Goal: Task Accomplishment & Management: Manage account settings

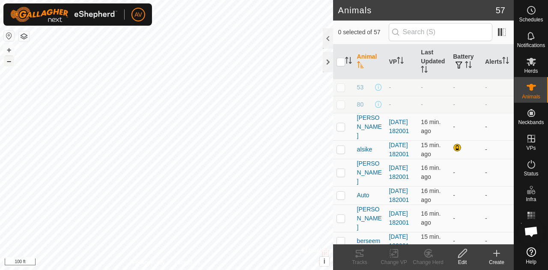
click at [7, 61] on button "–" at bounding box center [9, 61] width 10 height 10
click at [9, 54] on button "+" at bounding box center [9, 50] width 10 height 10
click at [6, 60] on button "–" at bounding box center [9, 61] width 10 height 10
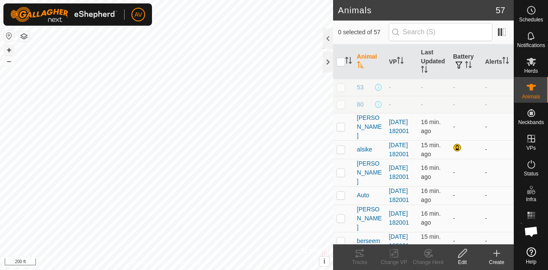
click at [9, 50] on button "+" at bounding box center [9, 50] width 10 height 10
checkbox input "true"
click at [359, 257] on icon at bounding box center [359, 253] width 10 height 10
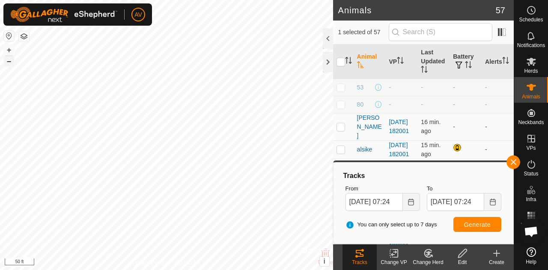
click at [9, 60] on button "–" at bounding box center [9, 61] width 10 height 10
click at [131, 6] on div "AV Schedules Notifications Herds Animals Neckbands VPs Status Infra Heatmap Hel…" at bounding box center [274, 135] width 548 height 270
checkbox input "true"
checkbox input "false"
click at [363, 254] on icon at bounding box center [360, 253] width 8 height 7
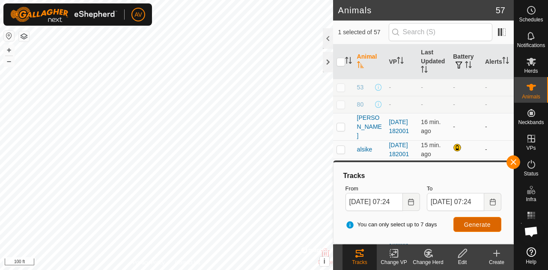
click at [481, 227] on span "Generate" at bounding box center [477, 224] width 27 height 7
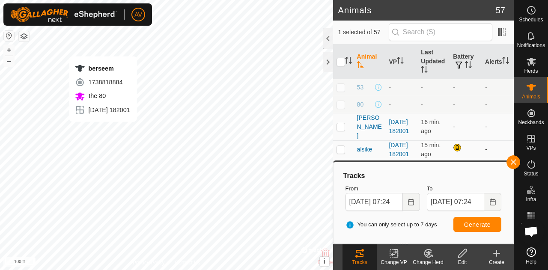
checkbox input "true"
checkbox input "false"
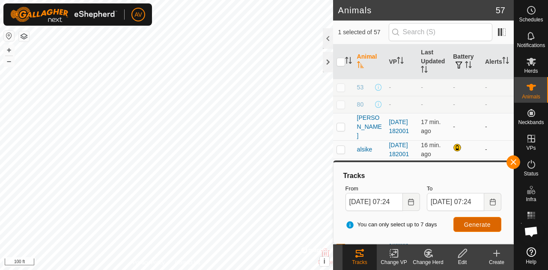
click at [459, 225] on button "Generate" at bounding box center [477, 224] width 48 height 15
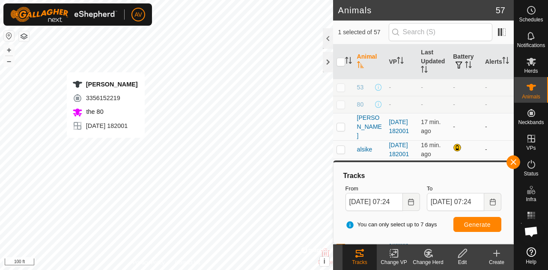
checkbox input "false"
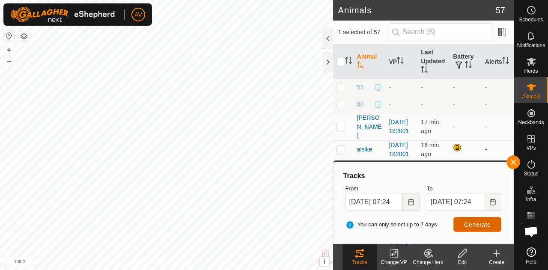
click at [466, 226] on span "Generate" at bounding box center [477, 224] width 27 height 7
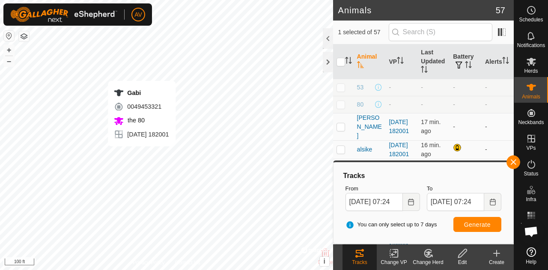
checkbox input "false"
checkbox input "true"
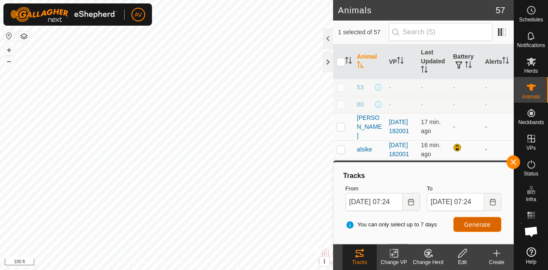
click at [472, 227] on span "Generate" at bounding box center [477, 224] width 27 height 7
click at [339, 123] on p-checkbox at bounding box center [340, 126] width 9 height 7
checkbox input "true"
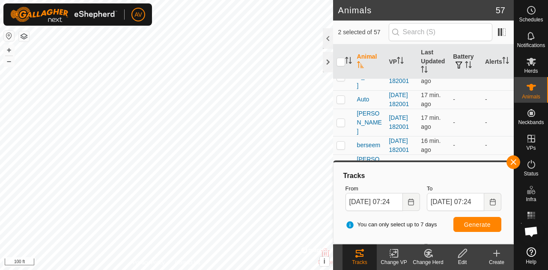
scroll to position [101, 0]
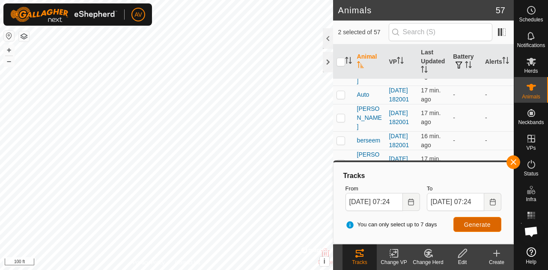
click at [468, 224] on span "Generate" at bounding box center [477, 224] width 27 height 7
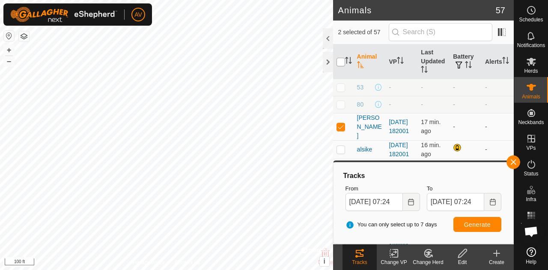
click at [338, 60] on input "checkbox" at bounding box center [340, 62] width 9 height 9
checkbox input "true"
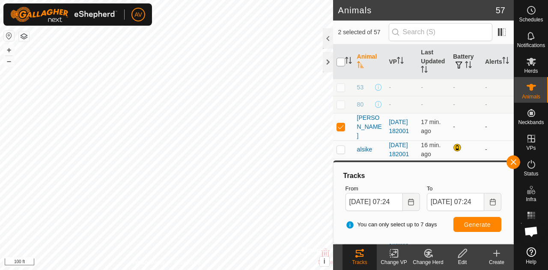
checkbox input "true"
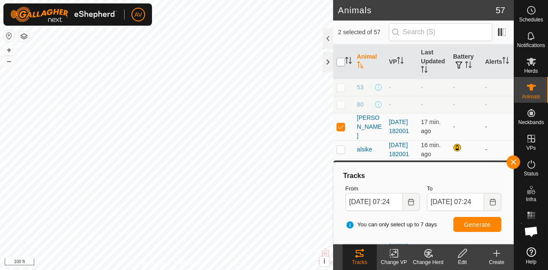
checkbox input "true"
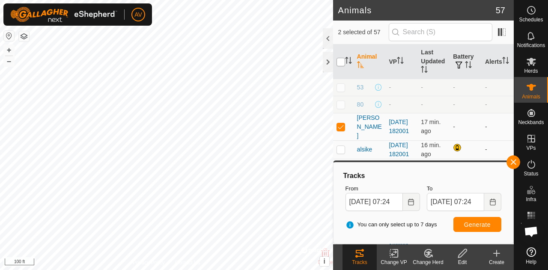
checkbox input "true"
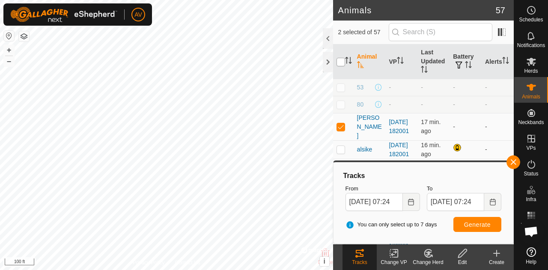
checkbox input "true"
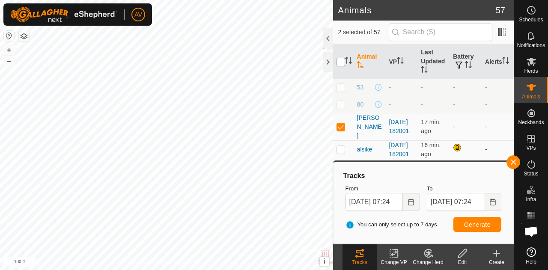
checkbox input "true"
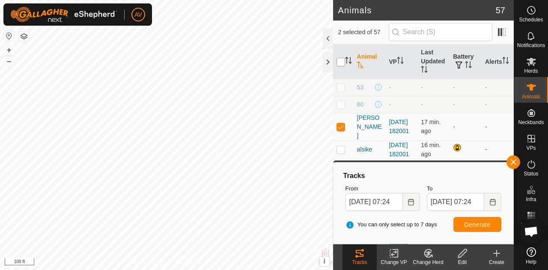
checkbox input "true"
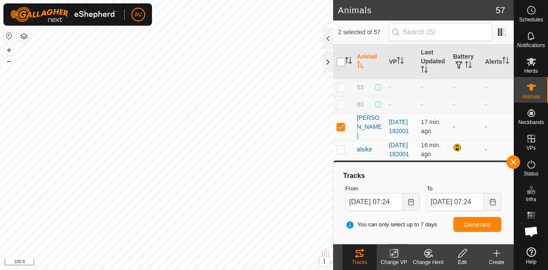
checkbox input "true"
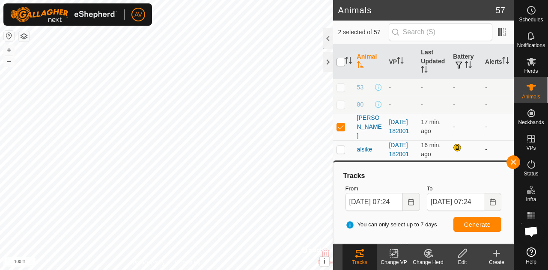
checkbox input "true"
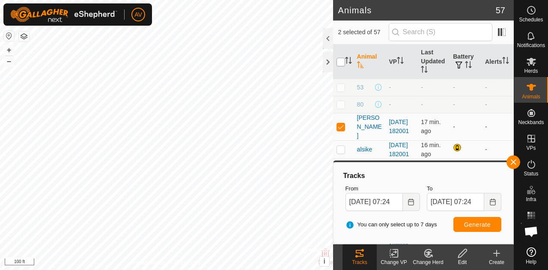
checkbox input "true"
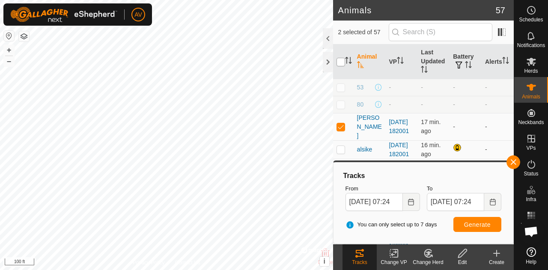
checkbox input "true"
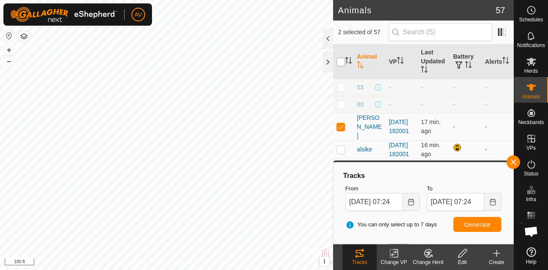
checkbox input "true"
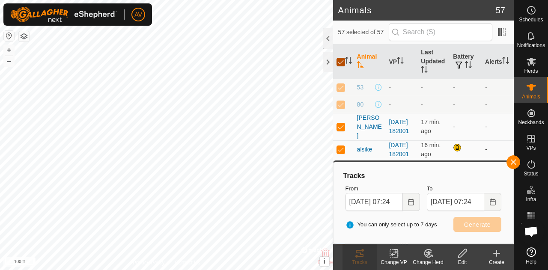
click at [338, 60] on input "checkbox" at bounding box center [340, 62] width 9 height 9
checkbox input "false"
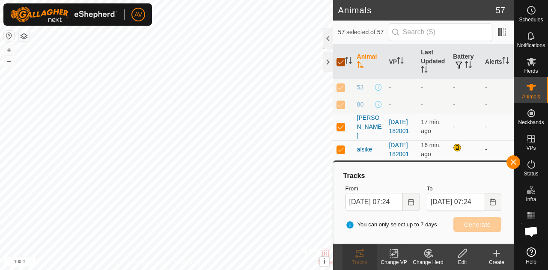
checkbox input "false"
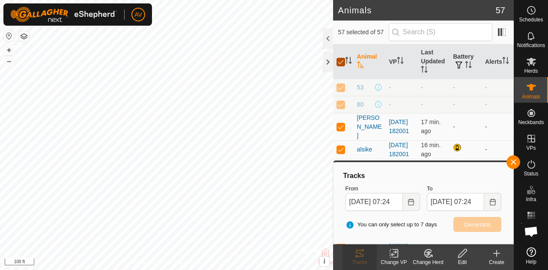
checkbox input "false"
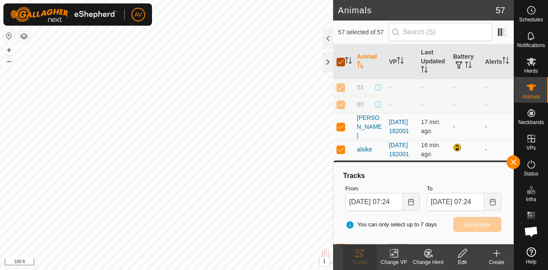
checkbox input "false"
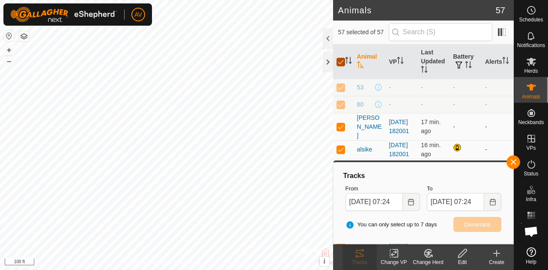
checkbox input "false"
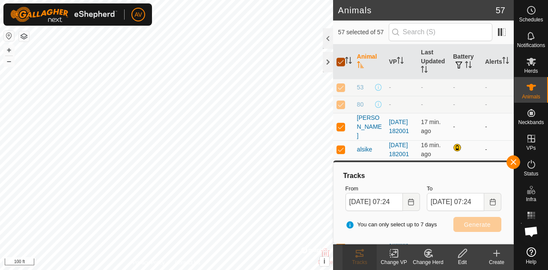
checkbox input "false"
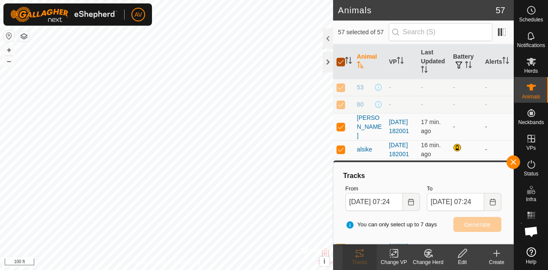
checkbox input "false"
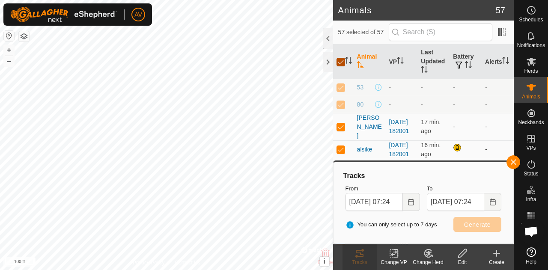
checkbox input "false"
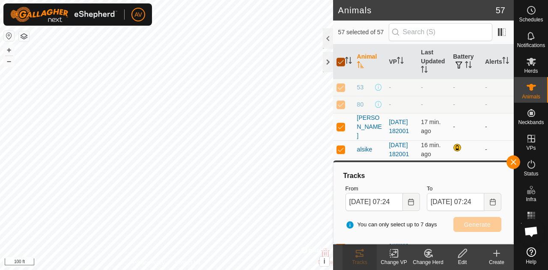
checkbox input "false"
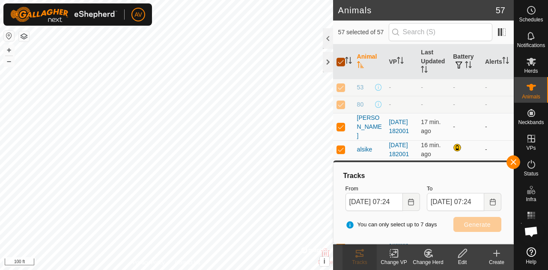
checkbox input "false"
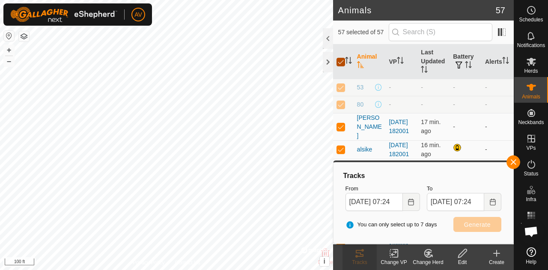
checkbox input "false"
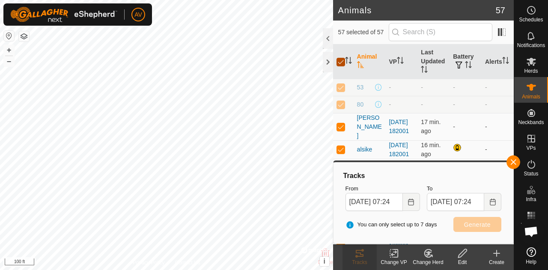
checkbox input "false"
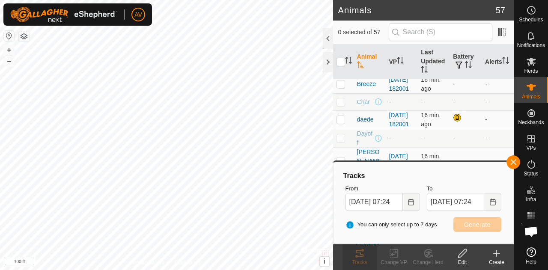
scroll to position [251, 0]
click at [340, 85] on p-checkbox at bounding box center [340, 81] width 9 height 7
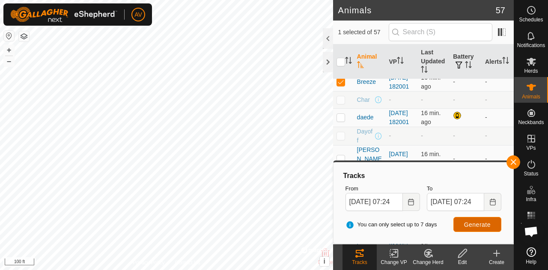
click at [473, 221] on span "Generate" at bounding box center [477, 224] width 27 height 7
click at [342, 85] on p-checkbox at bounding box center [340, 81] width 9 height 7
checkbox input "false"
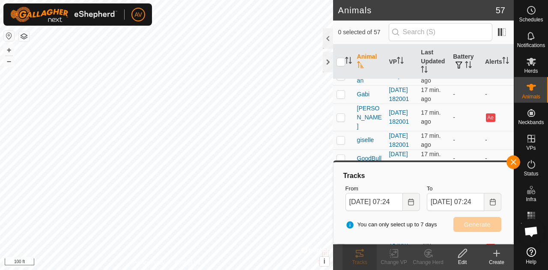
scroll to position [527, 0]
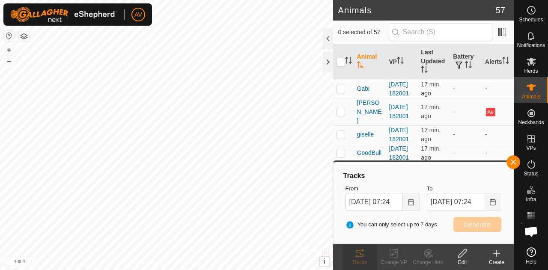
click at [342, 51] on p-checkbox at bounding box center [340, 47] width 9 height 7
checkbox input "true"
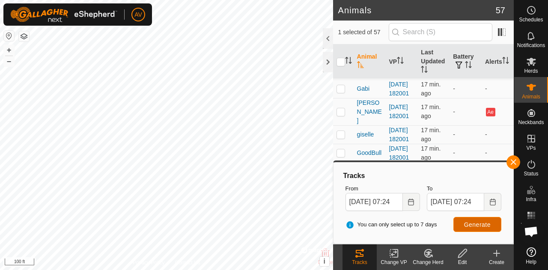
click at [472, 229] on button "Generate" at bounding box center [477, 224] width 48 height 15
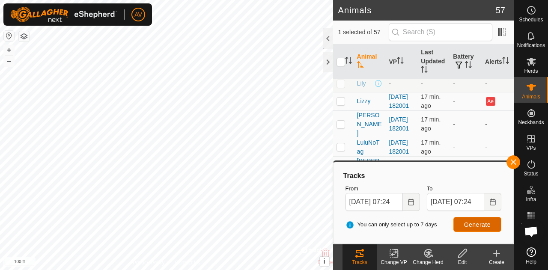
scroll to position [661, 0]
click at [337, 23] on p-checkbox at bounding box center [340, 19] width 9 height 7
checkbox input "true"
click at [469, 227] on span "Generate" at bounding box center [477, 224] width 27 height 7
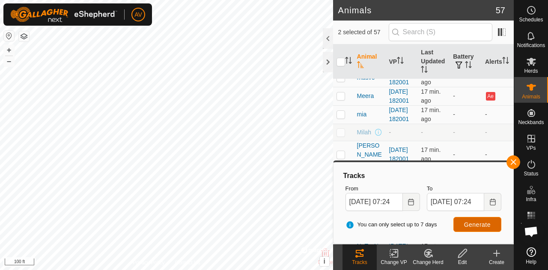
scroll to position [778, 0]
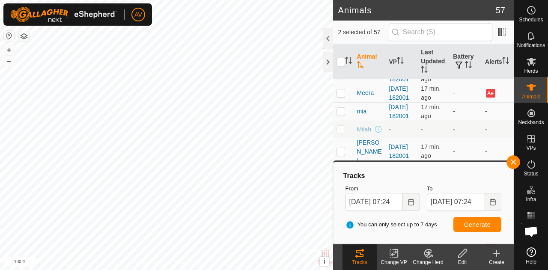
click at [345, 20] on td at bounding box center [343, 5] width 21 height 27
checkbox input "true"
click at [466, 224] on span "Generate" at bounding box center [477, 224] width 27 height 7
click at [339, 59] on input "checkbox" at bounding box center [340, 62] width 9 height 9
checkbox input "true"
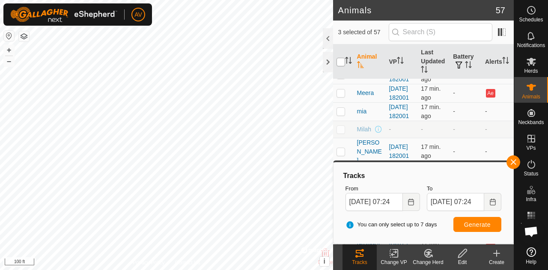
checkbox input "true"
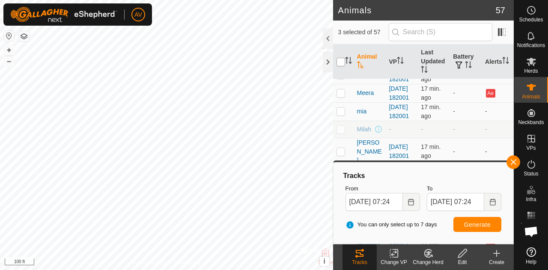
checkbox input "true"
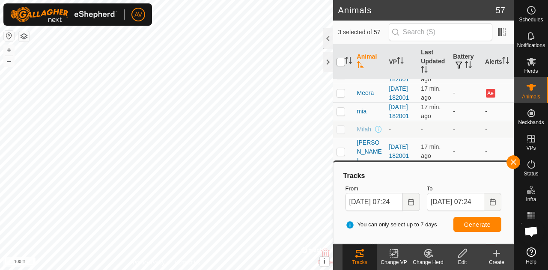
checkbox input "true"
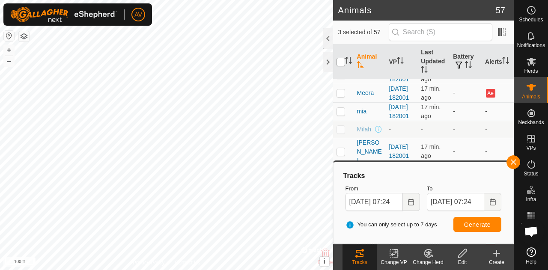
checkbox input "true"
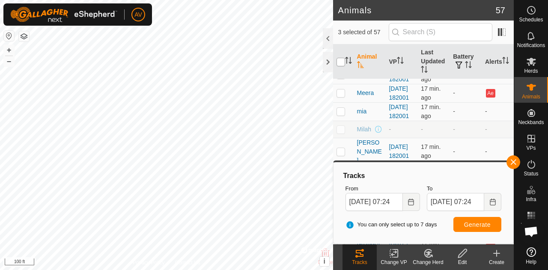
checkbox input "true"
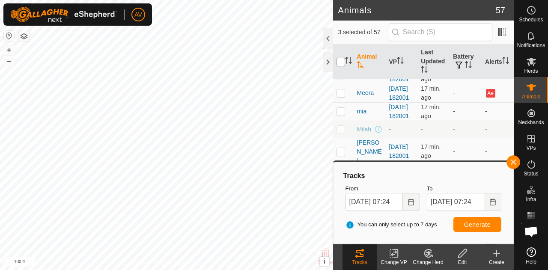
checkbox input "true"
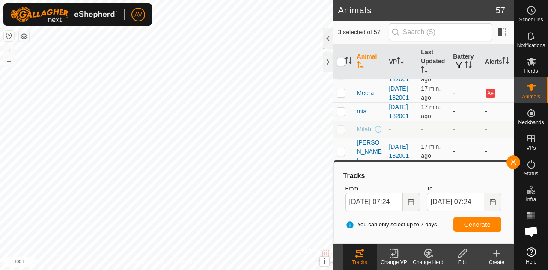
checkbox input "true"
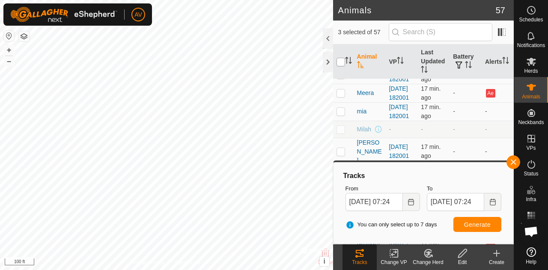
checkbox input "true"
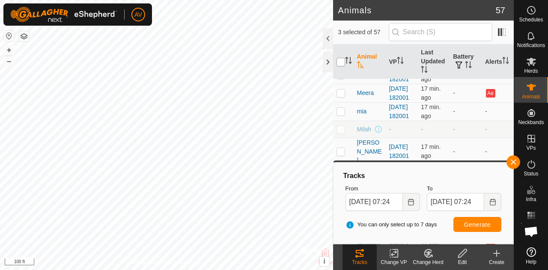
checkbox input "true"
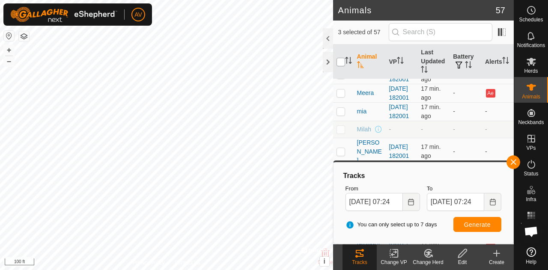
checkbox input "true"
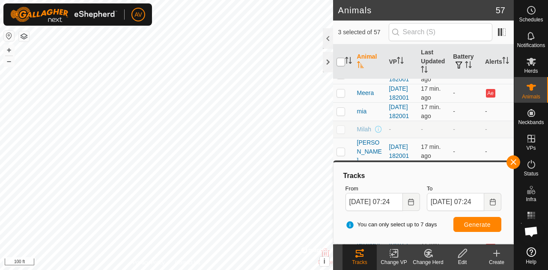
checkbox input "true"
click at [339, 59] on input "checkbox" at bounding box center [340, 62] width 9 height 9
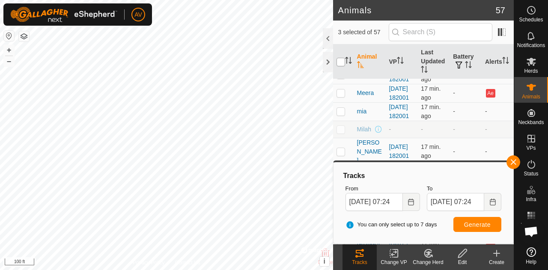
checkbox input "false"
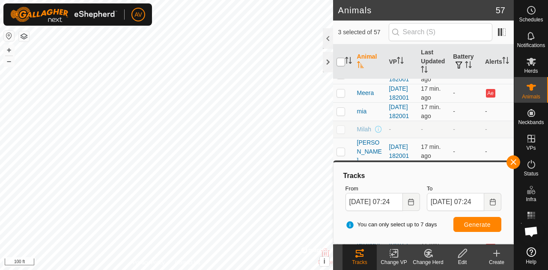
checkbox input "false"
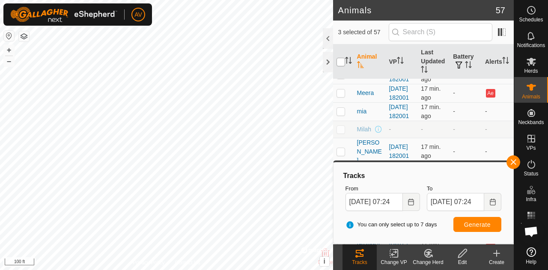
checkbox input "false"
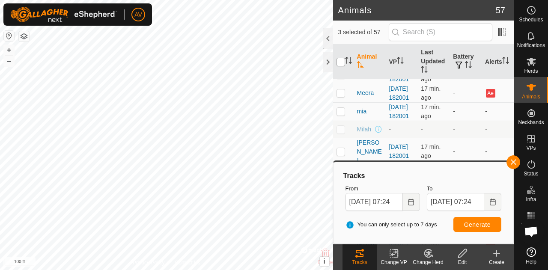
checkbox input "false"
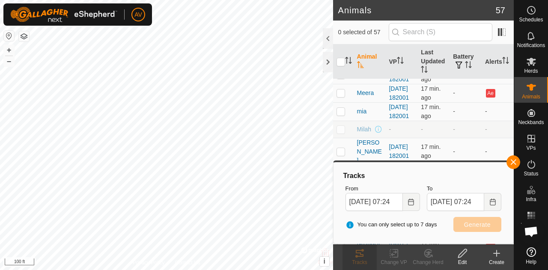
click at [339, 9] on p-checkbox at bounding box center [340, 6] width 9 height 7
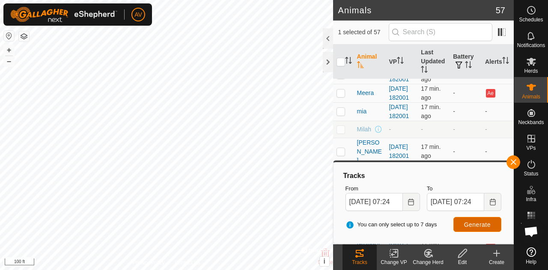
click at [477, 231] on button "Generate" at bounding box center [477, 224] width 48 height 15
click at [340, 9] on p-checkbox at bounding box center [340, 6] width 9 height 7
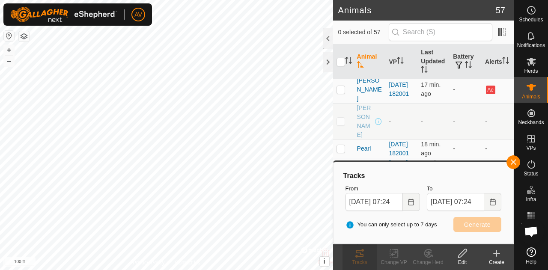
scroll to position [960, 0]
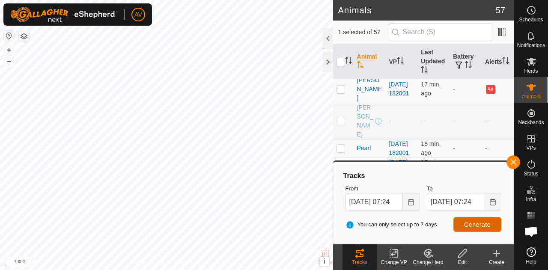
click at [471, 224] on span "Generate" at bounding box center [477, 224] width 27 height 7
click at [6, 60] on button "–" at bounding box center [9, 61] width 10 height 10
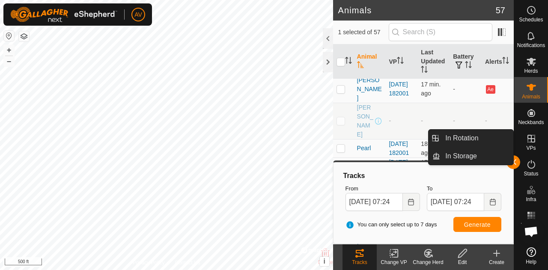
click at [533, 137] on icon at bounding box center [531, 139] width 10 height 10
click at [534, 140] on icon at bounding box center [531, 139] width 8 height 8
click at [532, 141] on icon at bounding box center [531, 139] width 10 height 10
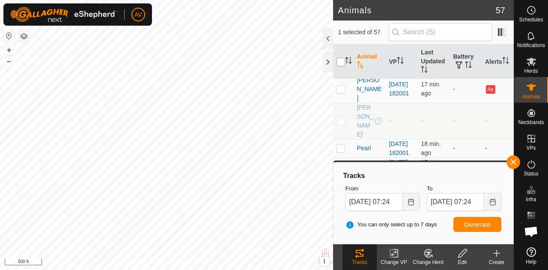
click at [342, 64] on input "checkbox" at bounding box center [340, 62] width 9 height 9
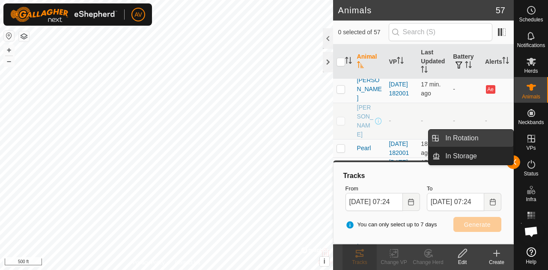
click at [482, 136] on link "In Rotation" at bounding box center [476, 138] width 73 height 17
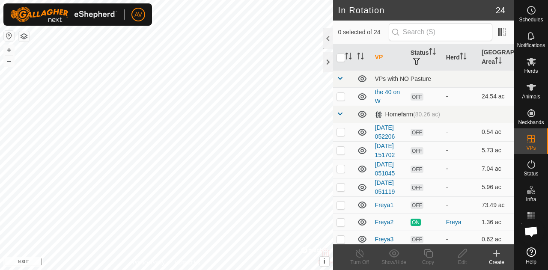
click at [501, 263] on div "Create" at bounding box center [496, 263] width 34 height 8
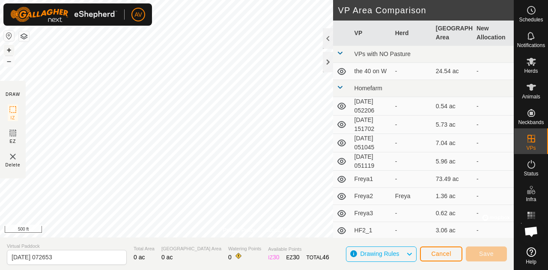
click at [11, 49] on button "+" at bounding box center [9, 50] width 10 height 10
click at [7, 62] on button "–" at bounding box center [9, 61] width 10 height 10
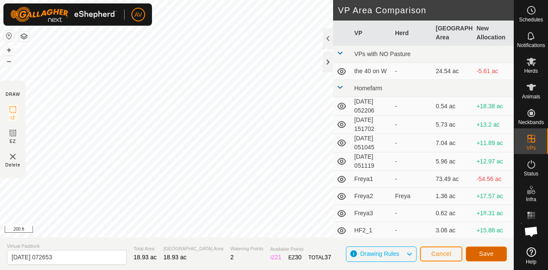
click at [482, 251] on span "Save" at bounding box center [486, 253] width 15 height 7
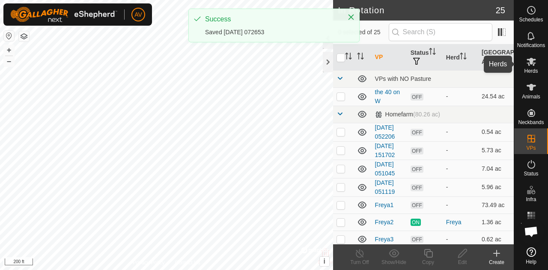
click at [532, 65] on icon at bounding box center [531, 62] width 10 height 10
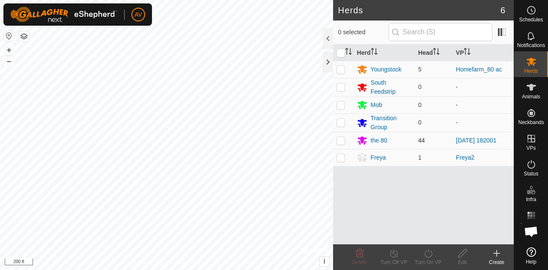
click at [341, 139] on p-checkbox at bounding box center [340, 140] width 9 height 7
click at [422, 256] on turn-on-svg-icon at bounding box center [428, 253] width 34 height 10
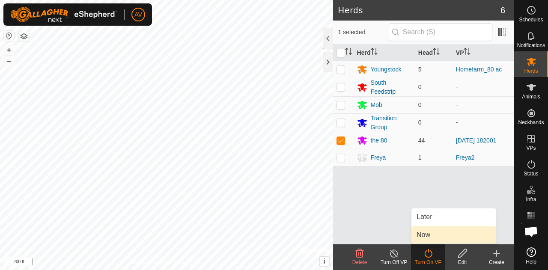
click at [432, 235] on link "Now" at bounding box center [453, 234] width 85 height 17
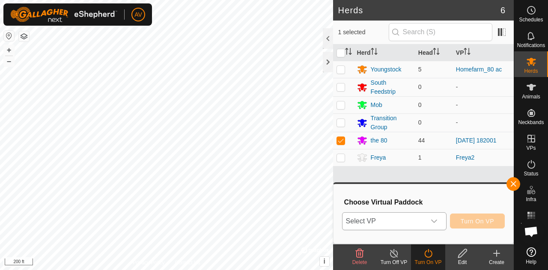
click at [433, 218] on icon "dropdown trigger" at bounding box center [434, 221] width 7 height 7
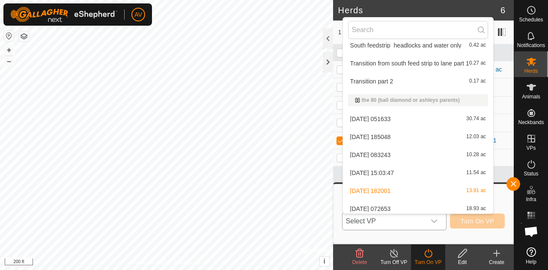
scroll to position [336, 0]
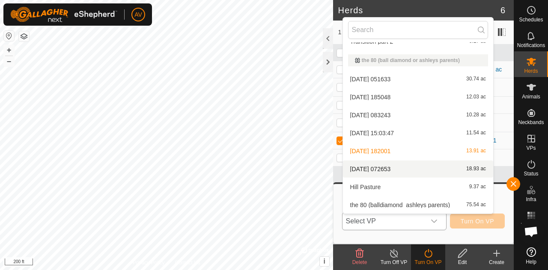
click at [417, 167] on li "2025-09-04 072653 18.93 ac" at bounding box center [418, 169] width 150 height 17
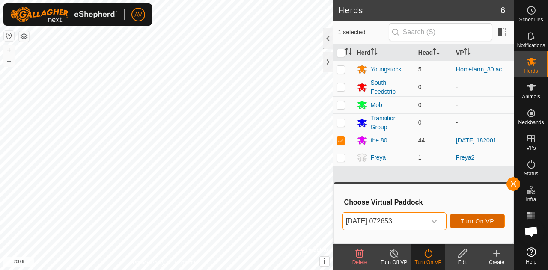
click at [466, 226] on button "Turn On VP" at bounding box center [477, 221] width 55 height 15
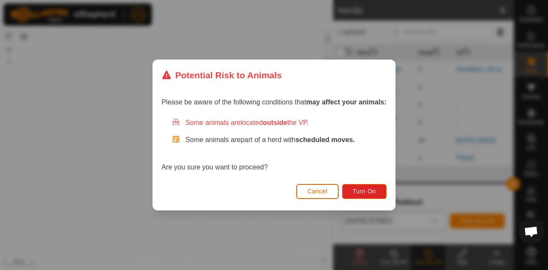
click at [322, 186] on button "Cancel" at bounding box center [317, 191] width 42 height 15
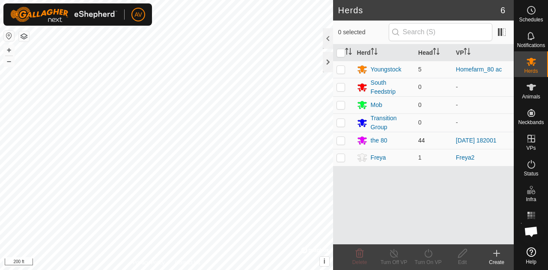
click at [345, 142] on p-tablecheckbox at bounding box center [340, 140] width 9 height 7
checkbox input "true"
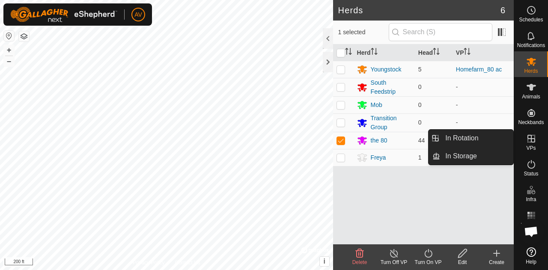
click at [527, 140] on icon at bounding box center [531, 139] width 10 height 10
click at [476, 139] on link "In Rotation" at bounding box center [476, 138] width 73 height 17
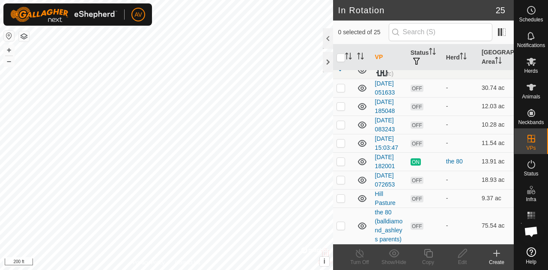
scroll to position [524, 0]
click at [383, 172] on link "[DATE] 072653" at bounding box center [385, 180] width 20 height 16
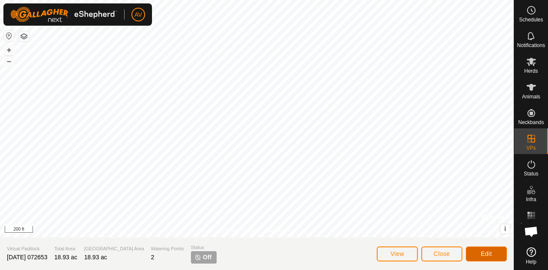
click at [490, 258] on button "Edit" at bounding box center [486, 254] width 41 height 15
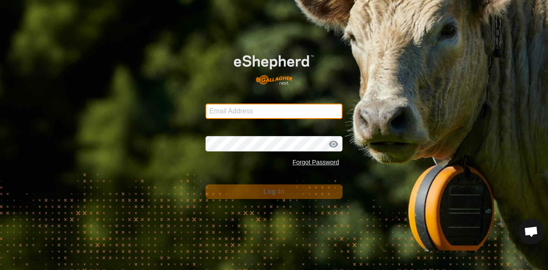
type input "[EMAIL_ADDRESS][DOMAIN_NAME]"
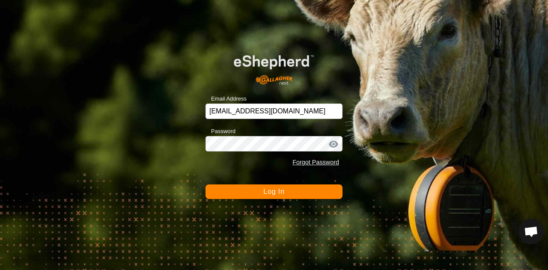
click at [273, 191] on span "Log In" at bounding box center [273, 191] width 21 height 7
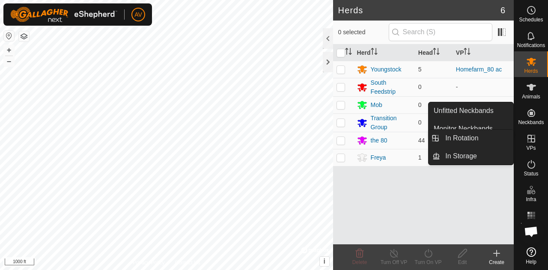
click at [537, 140] on es-virtualpaddocks-svg-icon at bounding box center [531, 139] width 15 height 14
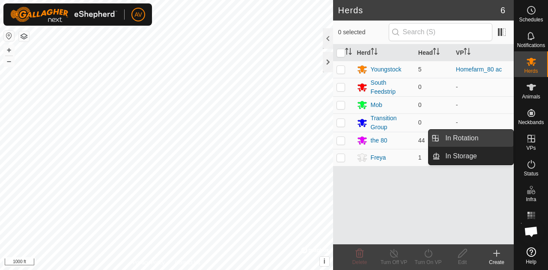
click at [500, 139] on link "In Rotation" at bounding box center [476, 138] width 73 height 17
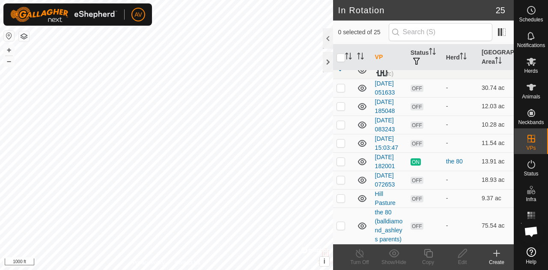
scroll to position [524, 0]
click at [390, 172] on link "[DATE] 072653" at bounding box center [385, 180] width 20 height 16
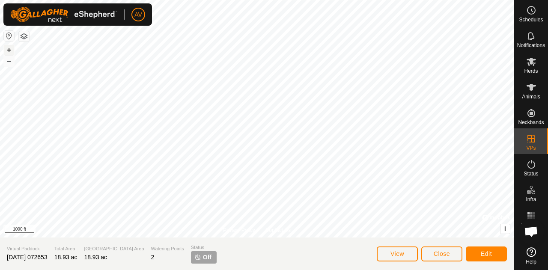
click at [9, 49] on button "+" at bounding box center [9, 50] width 10 height 10
click at [485, 254] on span "Edit" at bounding box center [486, 253] width 11 height 7
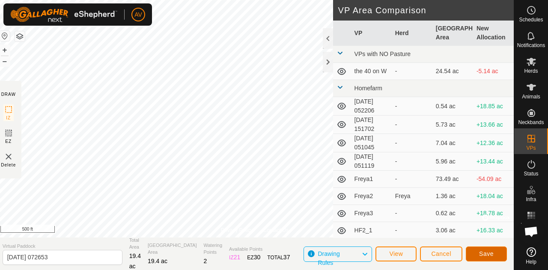
click at [485, 256] on span "Save" at bounding box center [486, 253] width 15 height 7
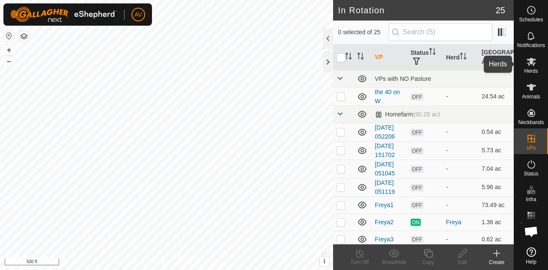
click at [534, 66] on icon at bounding box center [531, 62] width 10 height 10
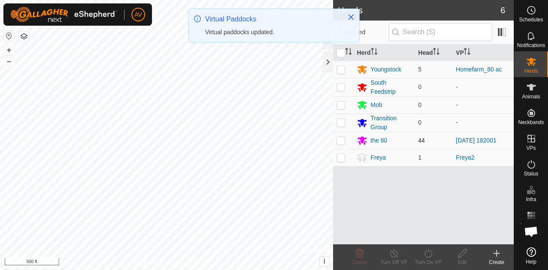
click at [342, 140] on p-checkbox at bounding box center [340, 140] width 9 height 7
checkbox input "true"
click at [432, 259] on div "Turn On VP" at bounding box center [428, 263] width 34 height 8
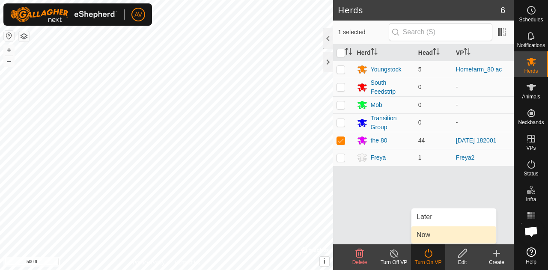
click at [428, 236] on link "Now" at bounding box center [453, 234] width 85 height 17
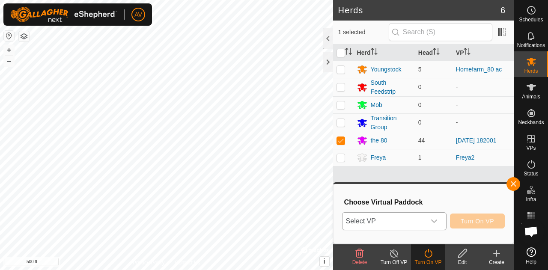
click at [431, 223] on icon "dropdown trigger" at bounding box center [434, 221] width 7 height 7
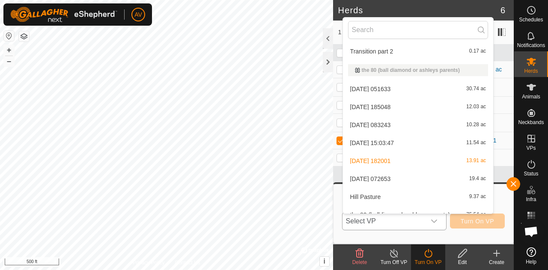
scroll to position [336, 0]
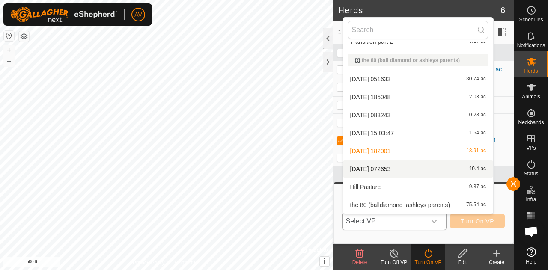
click at [418, 170] on li "[DATE] 072653 19.4 ac" at bounding box center [418, 169] width 150 height 17
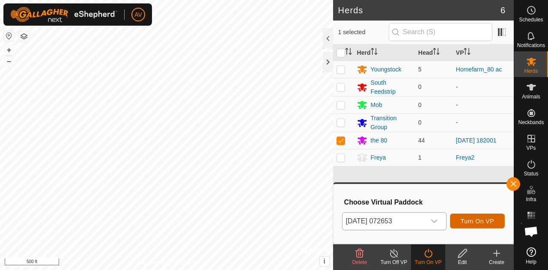
click at [475, 220] on span "Turn On VP" at bounding box center [477, 221] width 33 height 7
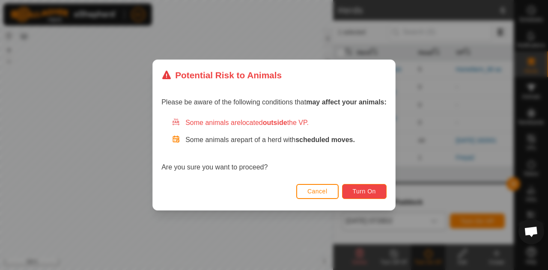
click at [364, 187] on button "Turn On" at bounding box center [364, 191] width 45 height 15
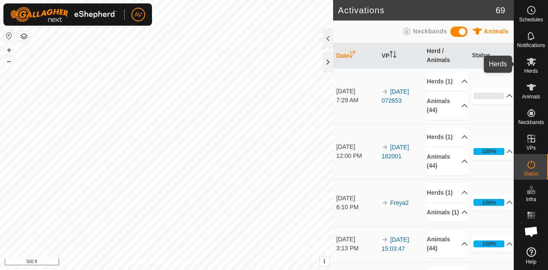
click at [533, 70] on span "Herds" at bounding box center [531, 70] width 14 height 5
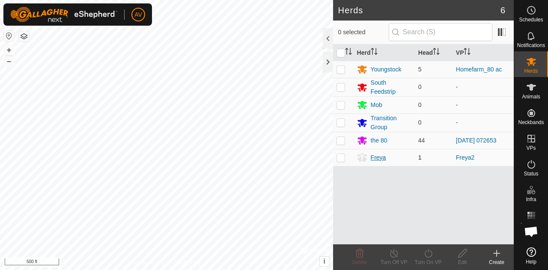
click at [382, 158] on div "Freya" at bounding box center [378, 157] width 15 height 9
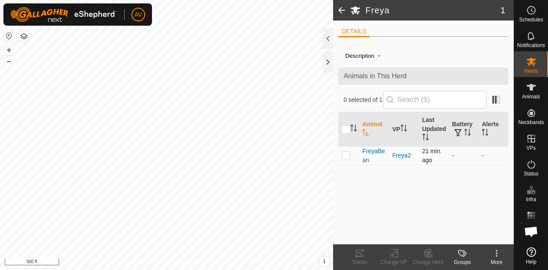
click at [345, 155] on p-checkbox at bounding box center [346, 155] width 9 height 7
checkbox input "true"
click at [357, 259] on div "Tracks" at bounding box center [359, 263] width 34 height 8
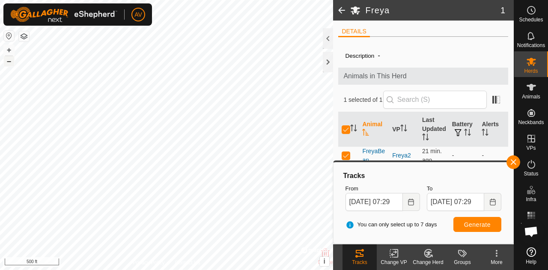
click at [7, 60] on button "–" at bounding box center [9, 61] width 10 height 10
click at [9, 48] on button "+" at bounding box center [9, 50] width 10 height 10
click at [7, 49] on button "+" at bounding box center [9, 50] width 10 height 10
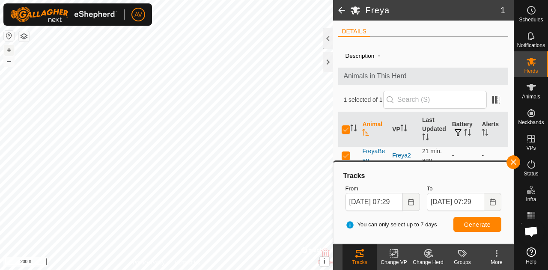
click at [10, 50] on button "+" at bounding box center [9, 50] width 10 height 10
click at [3, 48] on div "+ –" at bounding box center [8, 56] width 11 height 22
click at [9, 50] on button "+" at bounding box center [9, 50] width 10 height 10
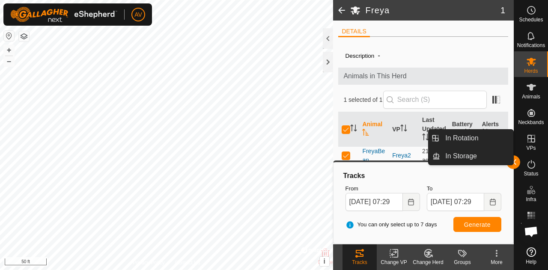
click at [533, 146] on span "VPs" at bounding box center [530, 148] width 9 height 5
click at [463, 137] on link "In Rotation" at bounding box center [476, 138] width 73 height 17
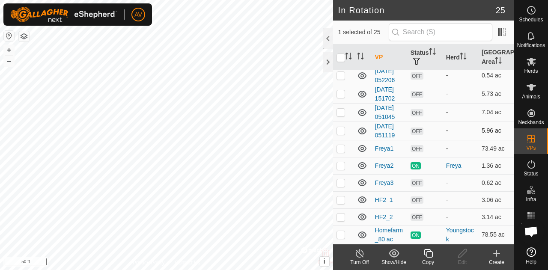
scroll to position [59, 0]
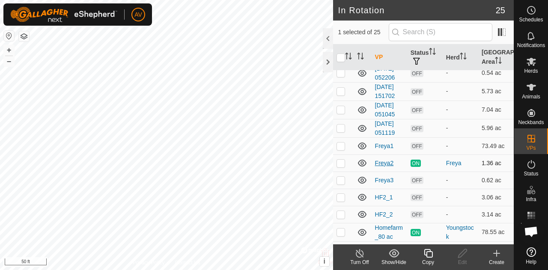
click at [392, 167] on link "Freya2" at bounding box center [384, 163] width 19 height 7
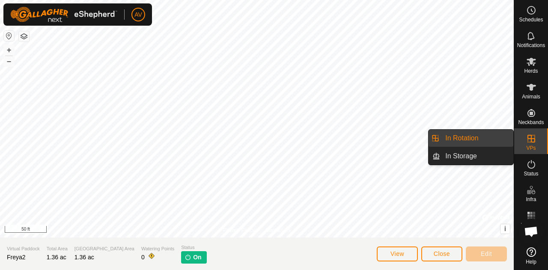
click at [491, 134] on link "In Rotation" at bounding box center [476, 138] width 73 height 17
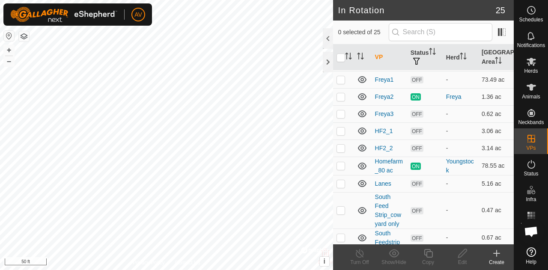
scroll to position [125, 0]
click at [390, 118] on link "Freya3" at bounding box center [384, 114] width 19 height 7
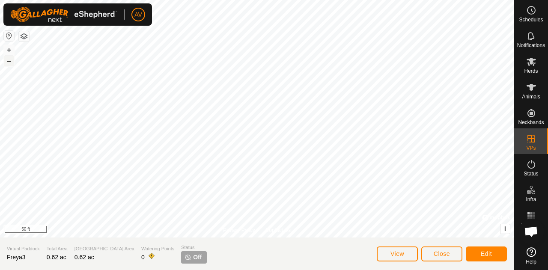
click at [14, 60] on button "–" at bounding box center [9, 61] width 10 height 10
click at [9, 49] on button "+" at bounding box center [9, 50] width 10 height 10
click at [11, 60] on button "–" at bounding box center [9, 61] width 10 height 10
click at [482, 255] on span "Edit" at bounding box center [486, 253] width 11 height 7
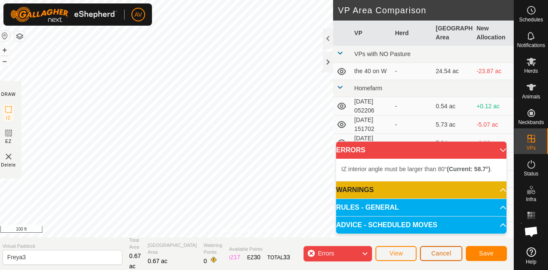
click at [440, 253] on span "Cancel" at bounding box center [441, 253] width 20 height 7
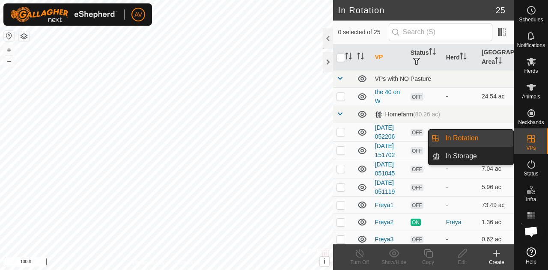
click at [503, 137] on link "In Rotation" at bounding box center [476, 138] width 73 height 17
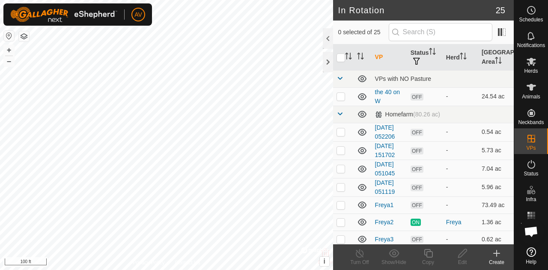
click at [497, 256] on icon at bounding box center [497, 253] width 0 height 6
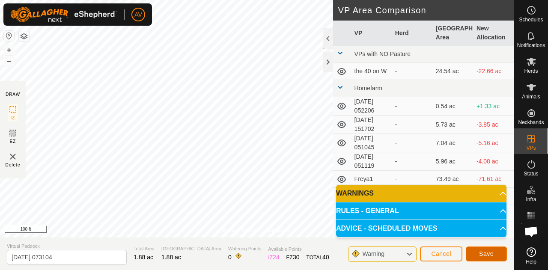
click at [472, 252] on button "Save" at bounding box center [486, 254] width 41 height 15
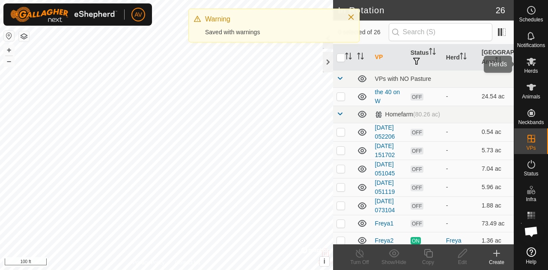
click at [533, 66] on icon at bounding box center [531, 62] width 10 height 10
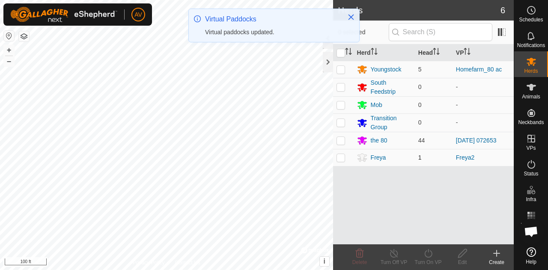
click at [340, 156] on p-checkbox at bounding box center [340, 157] width 9 height 7
checkbox input "true"
click at [425, 256] on icon at bounding box center [428, 253] width 11 height 10
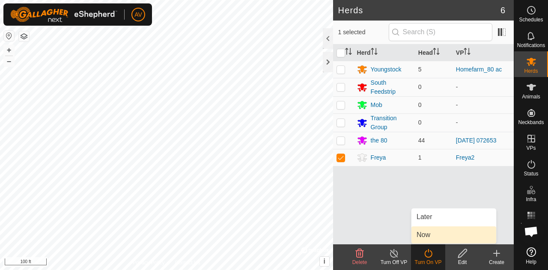
click at [439, 232] on link "Now" at bounding box center [453, 234] width 85 height 17
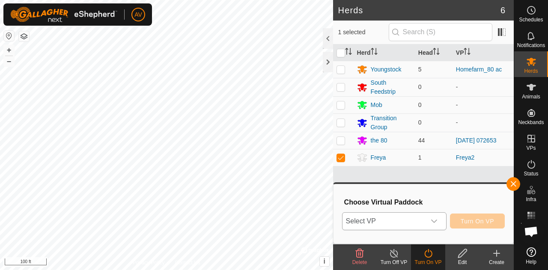
click at [434, 218] on icon "dropdown trigger" at bounding box center [434, 221] width 7 height 7
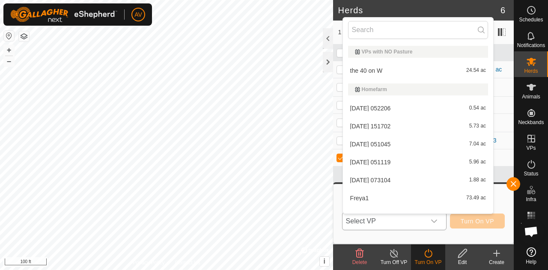
scroll to position [11, 0]
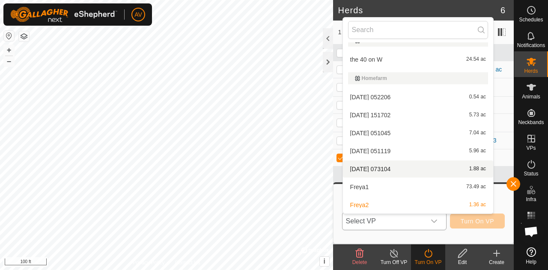
click at [407, 168] on li "[DATE] 073104 1.88 ac" at bounding box center [418, 169] width 150 height 17
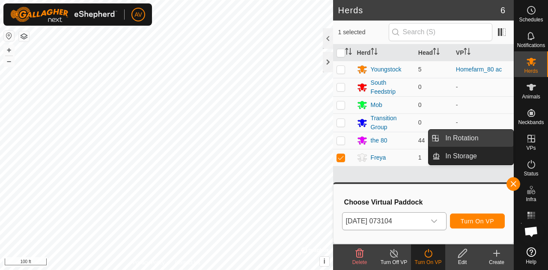
click at [495, 141] on link "In Rotation" at bounding box center [476, 138] width 73 height 17
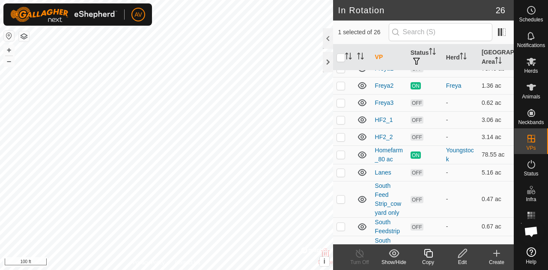
scroll to position [155, 0]
click at [390, 58] on link "[DATE] 073104" at bounding box center [385, 50] width 20 height 16
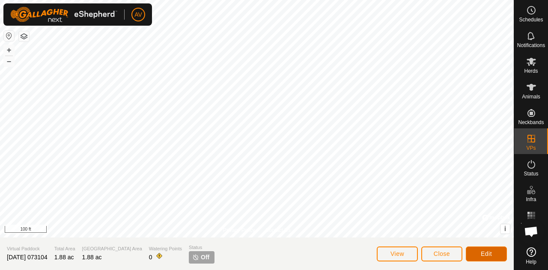
click at [482, 257] on button "Edit" at bounding box center [486, 254] width 41 height 15
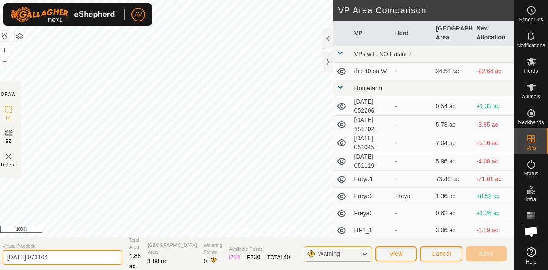
click at [0, 235] on div "Privacy Policy Contact Us Status: OFF Type: Inclusion Zone + – ⇧ i © Mapbox , ©…" at bounding box center [255, 135] width 518 height 270
type input "Freya4"
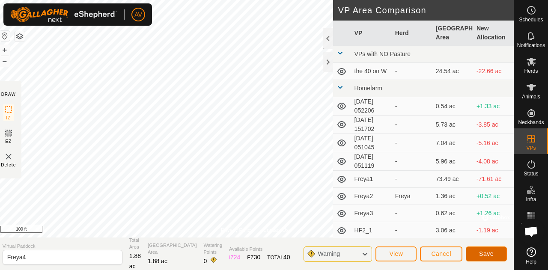
click at [497, 255] on button "Save" at bounding box center [486, 254] width 41 height 15
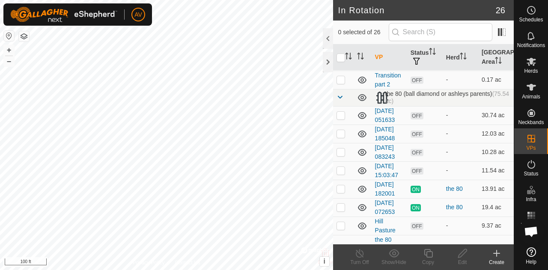
scroll to position [332, 0]
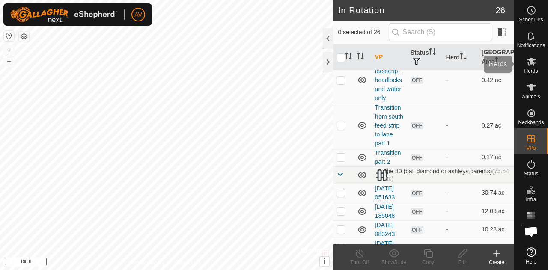
click at [530, 57] on icon at bounding box center [531, 62] width 10 height 10
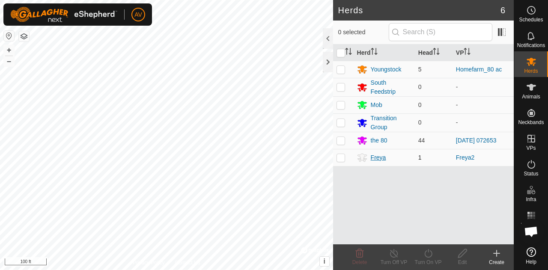
click at [377, 157] on div "Freya" at bounding box center [378, 157] width 15 height 9
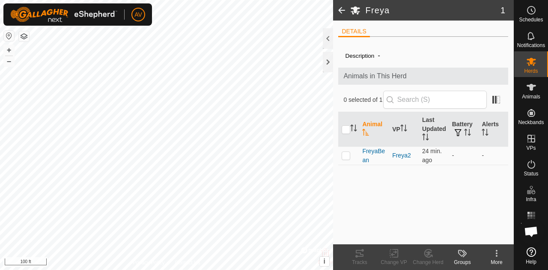
click at [344, 12] on span at bounding box center [341, 10] width 17 height 21
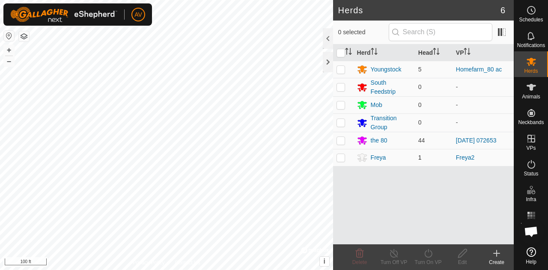
click at [340, 155] on p-checkbox at bounding box center [340, 157] width 9 height 7
checkbox input "true"
click at [426, 257] on icon at bounding box center [428, 253] width 8 height 9
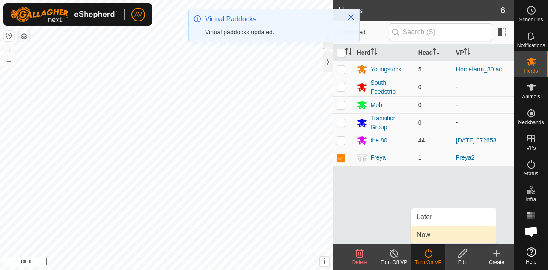
click at [428, 232] on link "Now" at bounding box center [453, 234] width 85 height 17
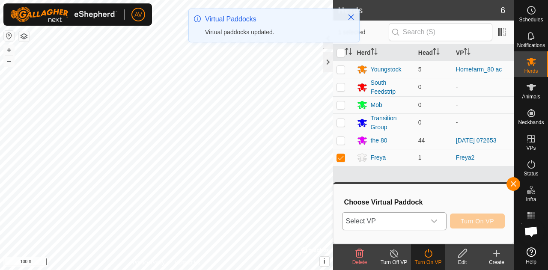
click at [434, 220] on icon "dropdown trigger" at bounding box center [434, 221] width 7 height 7
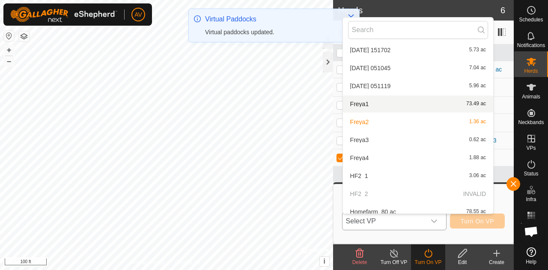
scroll to position [77, 0]
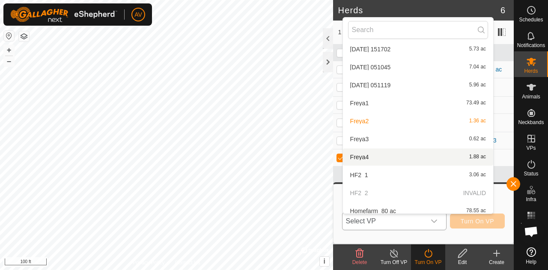
click at [408, 155] on li "Freya4 1.88 ac" at bounding box center [418, 157] width 150 height 17
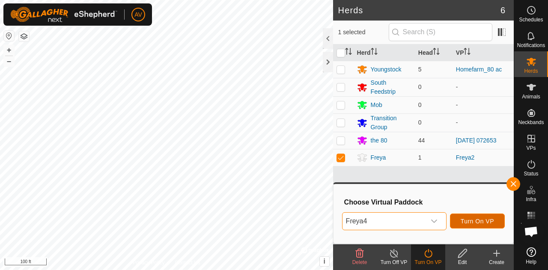
click at [486, 224] on span "Turn On VP" at bounding box center [477, 221] width 33 height 7
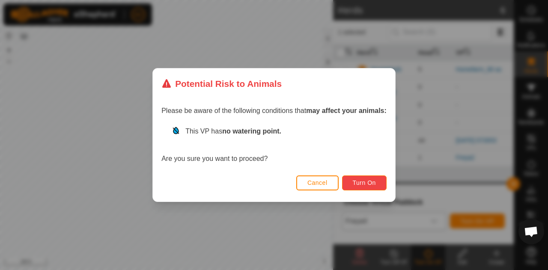
click at [366, 184] on span "Turn On" at bounding box center [364, 182] width 23 height 7
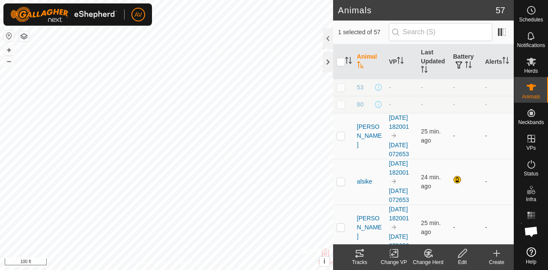
click at [436, 257] on change-mob-svg-icon at bounding box center [428, 253] width 34 height 10
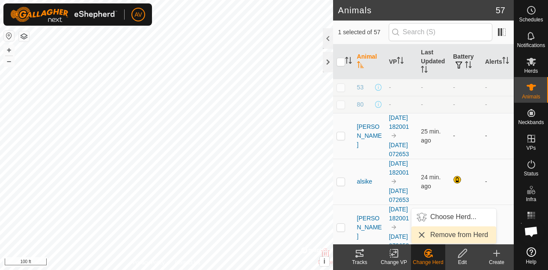
click at [447, 238] on link "Remove from Herd" at bounding box center [453, 234] width 85 height 17
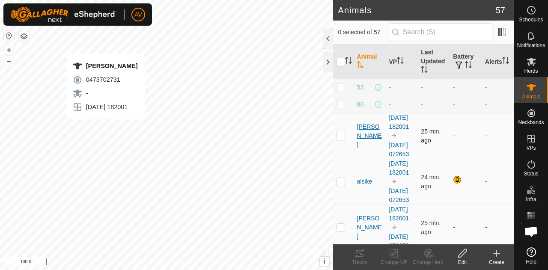
checkbox input "true"
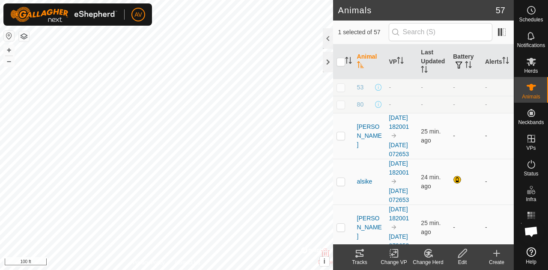
click at [465, 261] on div "Edit" at bounding box center [462, 263] width 34 height 8
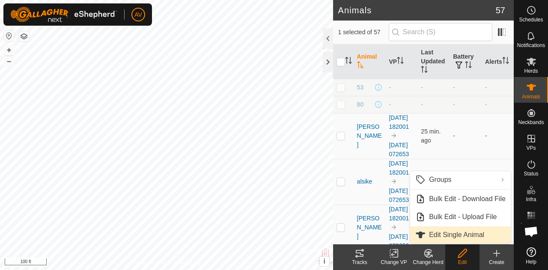
click at [461, 232] on link "Edit Single Animal" at bounding box center [460, 234] width 101 height 17
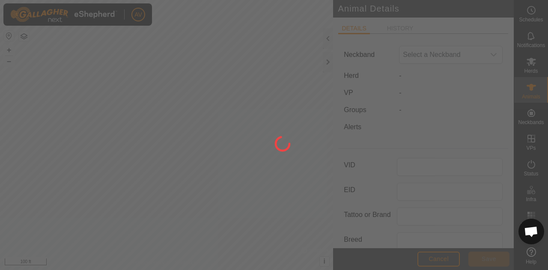
type input "[PERSON_NAME]"
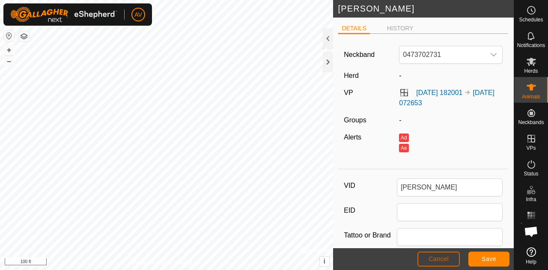
click at [434, 258] on span "Cancel" at bounding box center [439, 259] width 20 height 7
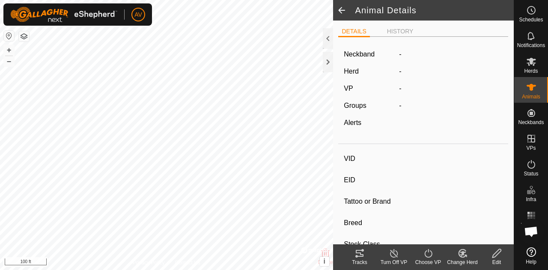
type input "[PERSON_NAME]"
type input "-"
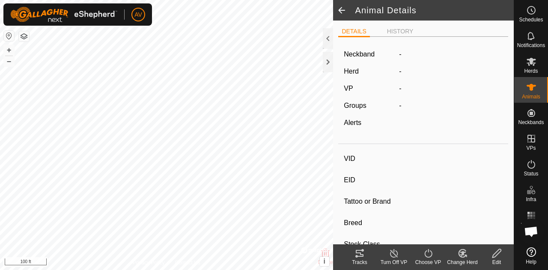
type input "-"
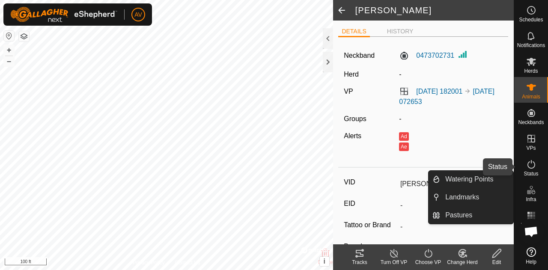
click at [527, 164] on icon at bounding box center [531, 164] width 8 height 9
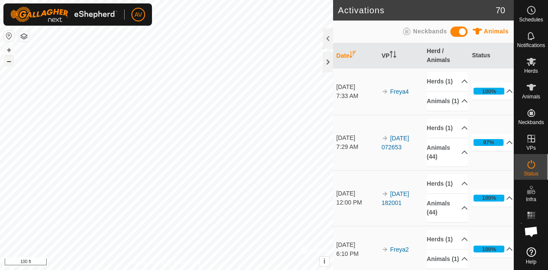
click at [9, 65] on button "–" at bounding box center [9, 61] width 10 height 10
click at [10, 46] on button "+" at bounding box center [9, 50] width 10 height 10
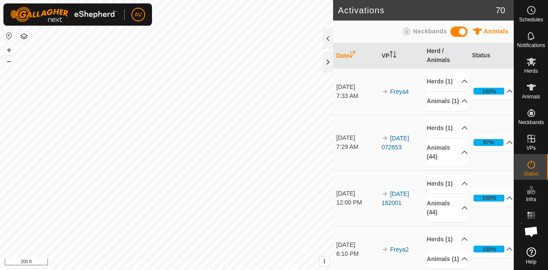
click at [106, 0] on html "AV Schedules Notifications Herds Animals Neckbands VPs Status Infra Heatmap Hel…" at bounding box center [274, 135] width 548 height 270
